Goal: Task Accomplishment & Management: Manage account settings

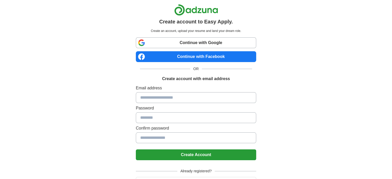
click at [195, 42] on link "Continue with Google" at bounding box center [196, 42] width 120 height 11
click at [189, 41] on link "Continue with Google" at bounding box center [196, 42] width 120 height 11
